Goal: Task Accomplishment & Management: Complete application form

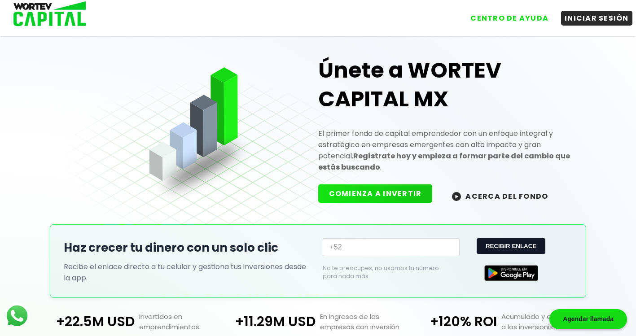
click at [372, 192] on button "COMIENZA A INVERTIR" at bounding box center [375, 193] width 114 height 18
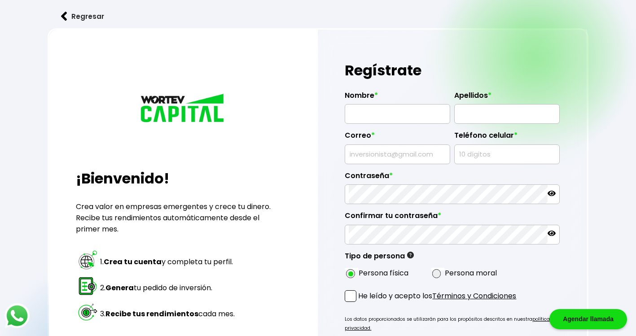
click at [76, 16] on button "Regresar" at bounding box center [83, 16] width 70 height 24
